Goal: Transaction & Acquisition: Register for event/course

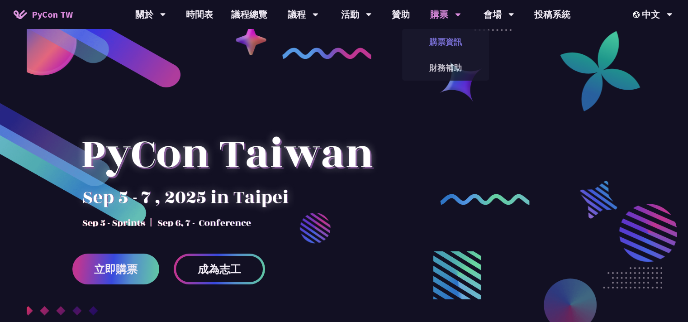
click at [446, 43] on link "購票資訊" at bounding box center [445, 41] width 87 height 21
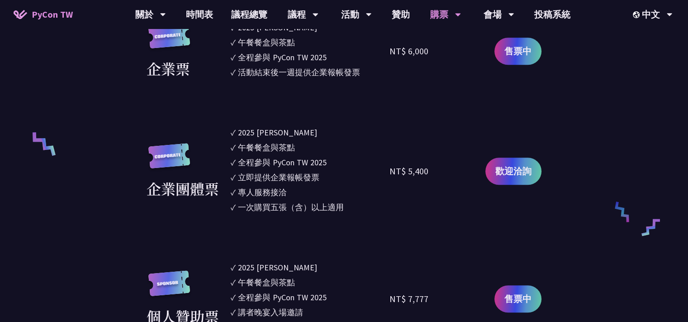
scroll to position [843, 0]
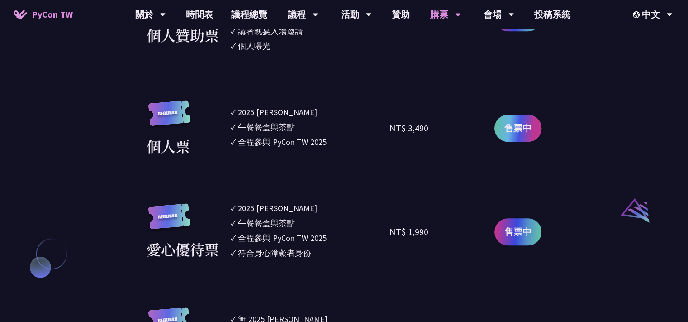
click at [520, 126] on span "售票中" at bounding box center [517, 128] width 27 height 14
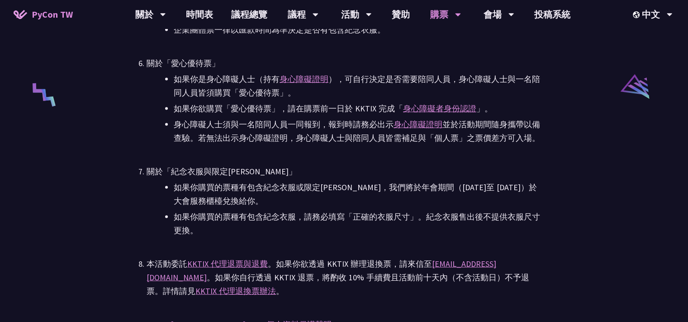
scroll to position [1939, 0]
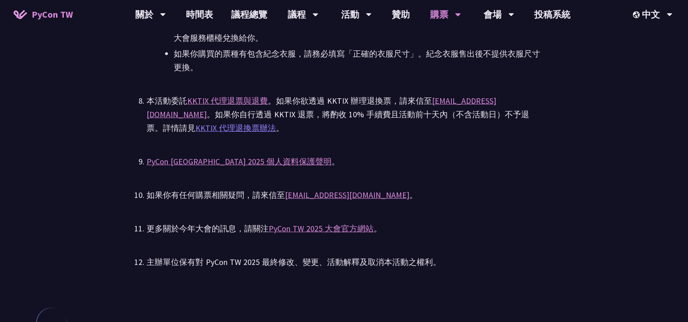
click at [276, 123] on link "KKTIX 代理退換票辦法" at bounding box center [235, 128] width 81 height 10
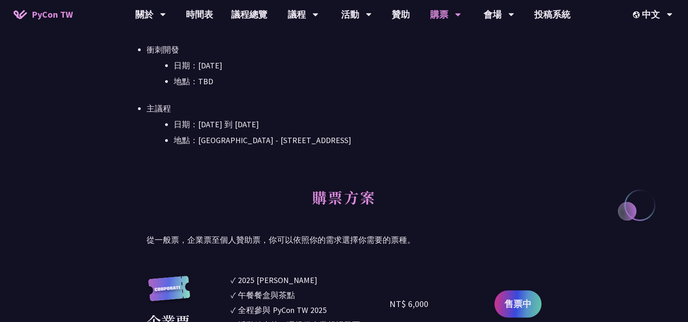
scroll to position [0, 0]
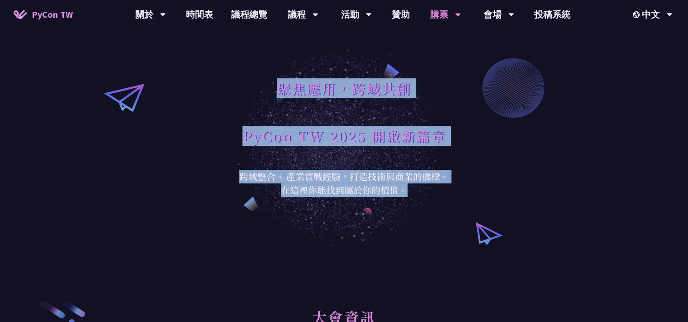
drag, startPoint x: 265, startPoint y: 93, endPoint x: 444, endPoint y: 195, distance: 206.3
click at [444, 195] on div "聚焦應用，跨域共創 PyCon TW 2025 開啟新篇章 跨域整合 + 產業實戰經驗，打造技術與商業的橋樑。 在這裡你能找到屬於你的價值。" at bounding box center [344, 127] width 222 height 140
click at [509, 214] on div "聚焦應用，跨域共創 PyCon TW 2025 開啟新篇章 跨域整合 + 產業實戰經驗，打造技術與商業的橋樑。 在這裡你能找到屬於你的價值。" at bounding box center [344, 126] width 688 height 253
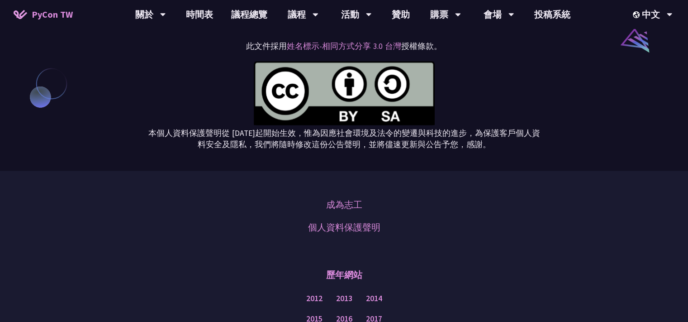
scroll to position [1221, 0]
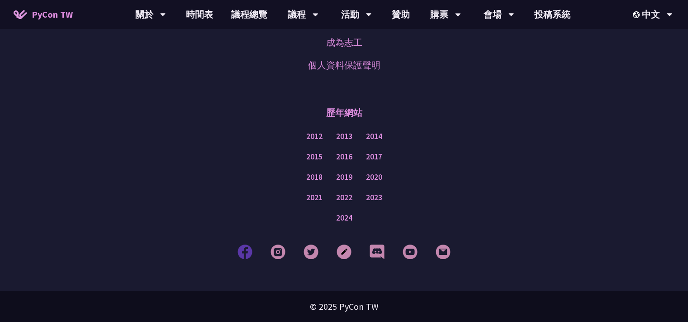
click at [247, 249] on img at bounding box center [245, 251] width 15 height 15
click at [311, 252] on img at bounding box center [311, 251] width 15 height 15
click at [275, 252] on img at bounding box center [278, 251] width 15 height 15
